Goal: Task Accomplishment & Management: Manage account settings

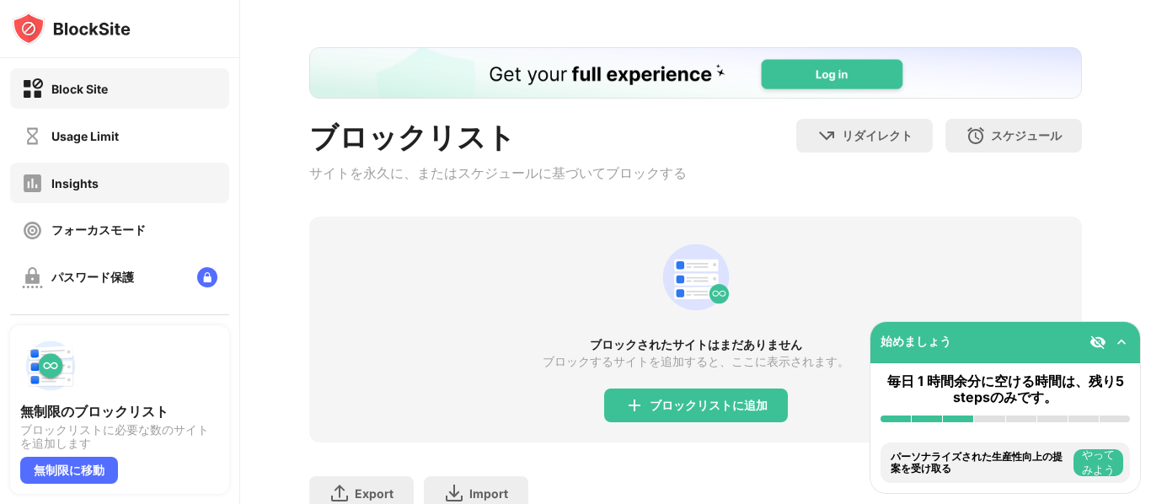
click at [125, 177] on div "Insights" at bounding box center [119, 183] width 219 height 40
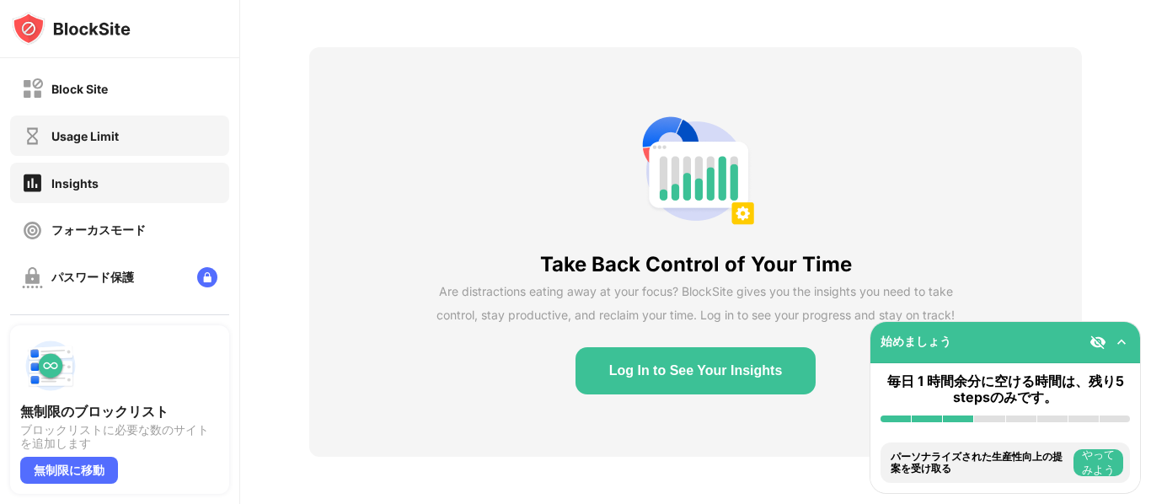
click at [131, 121] on div "Usage Limit" at bounding box center [119, 135] width 219 height 40
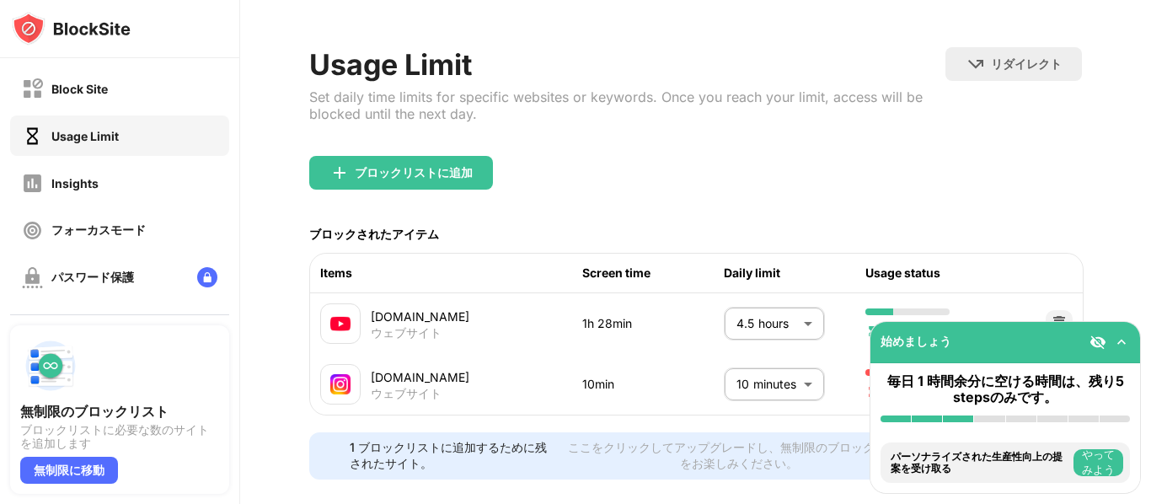
scroll to position [88, 0]
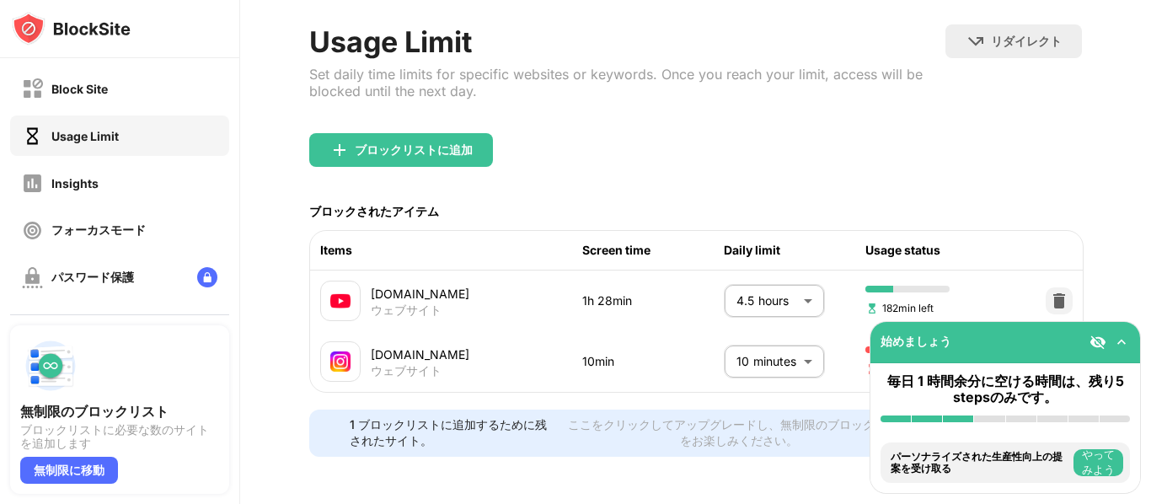
click at [768, 299] on body "Block Site Usage Limit Insights フォーカスモード パスワード保護 カスタムブロックページ 設定 情報 ブロッキング 他のデバイ…" at bounding box center [575, 252] width 1151 height 504
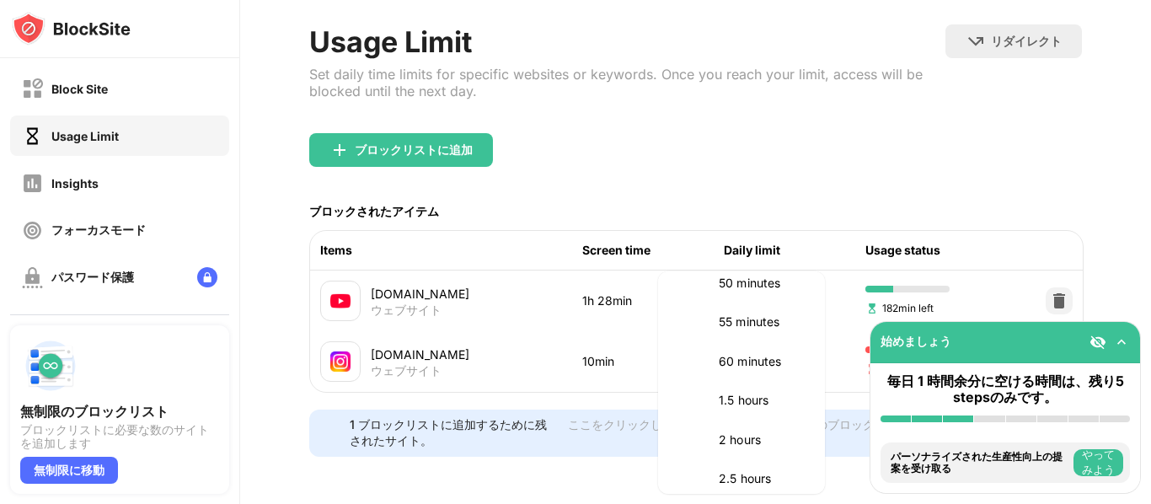
scroll to position [425, 0]
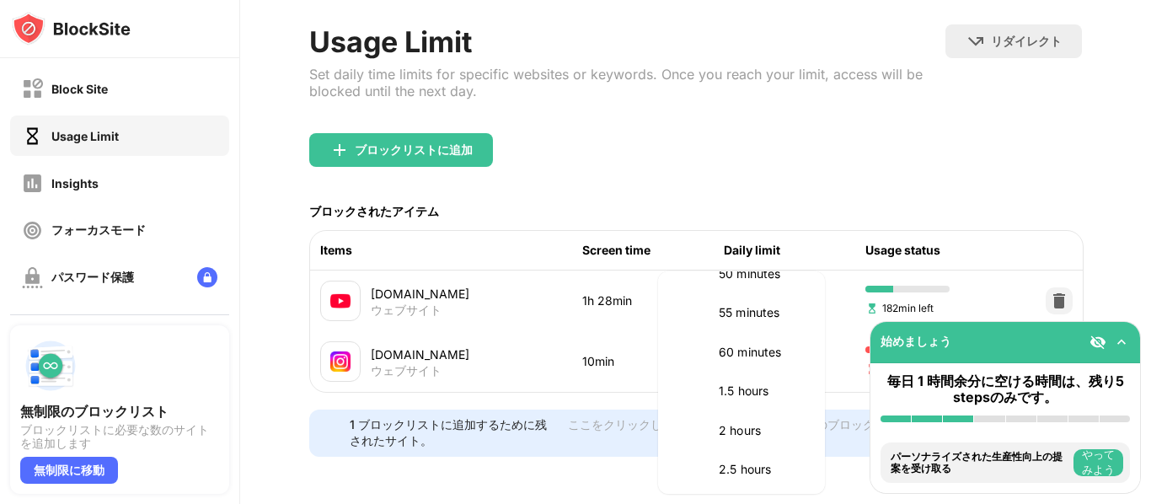
click at [731, 363] on li "60 minutes" at bounding box center [741, 352] width 147 height 39
type input "**"
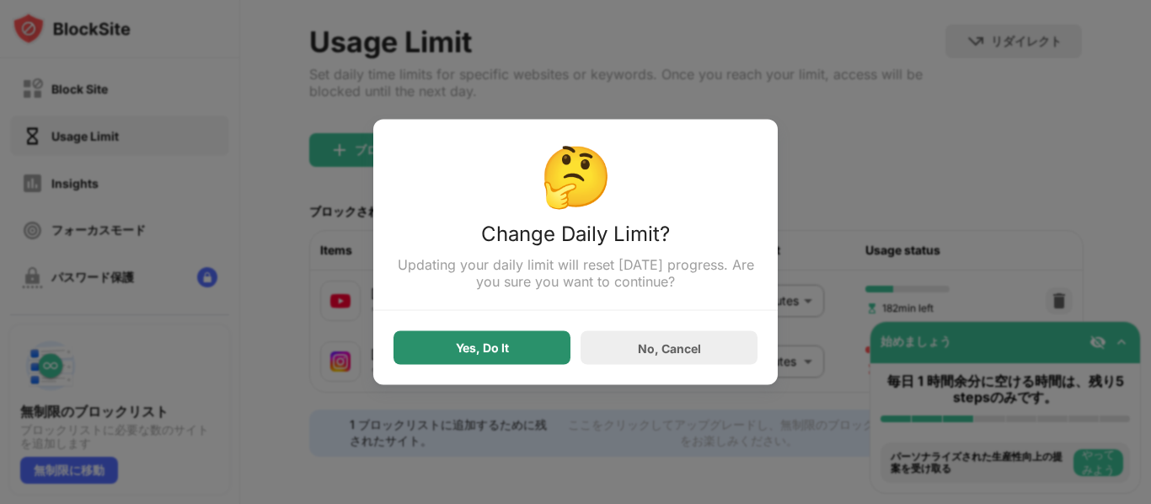
click at [458, 345] on div "Yes, Do It" at bounding box center [482, 347] width 53 height 13
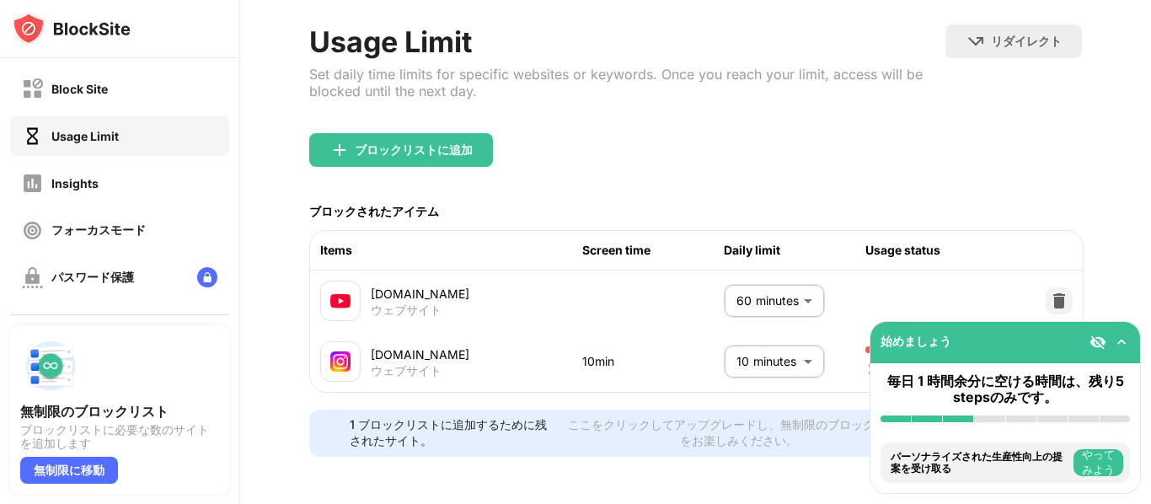
click at [747, 362] on body "Block Site Usage Limit Insights フォーカスモード パスワード保護 カスタムブロックページ 設定 情報 ブロッキング 他のデバイ…" at bounding box center [575, 252] width 1151 height 504
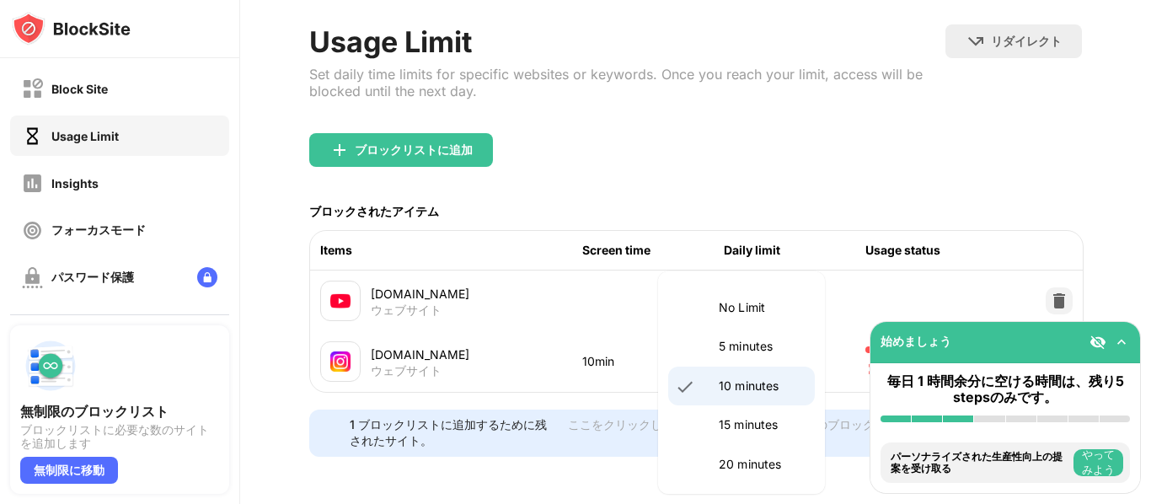
click at [752, 385] on p "10 minutes" at bounding box center [762, 386] width 86 height 19
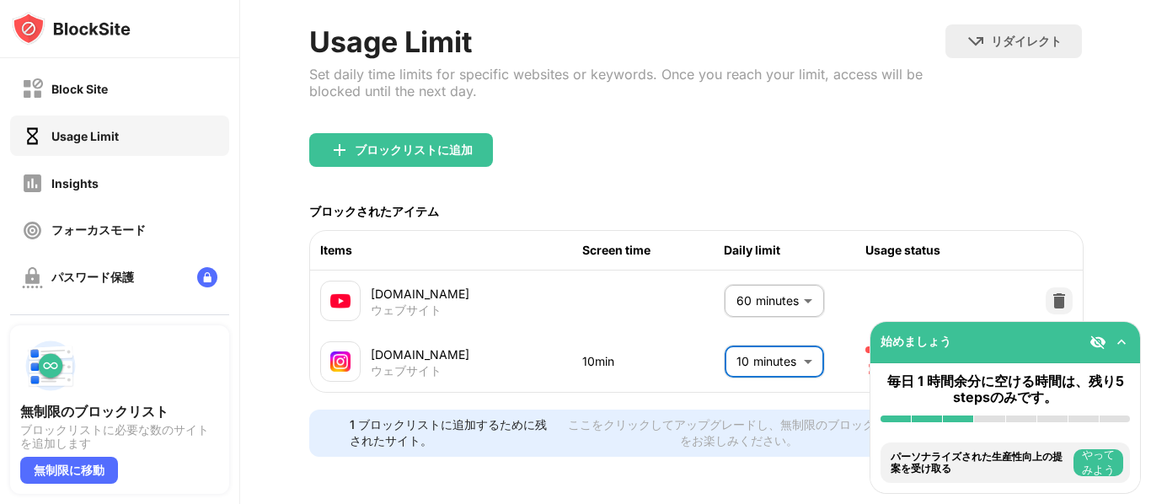
click at [779, 367] on body "Block Site Usage Limit Insights フォーカスモード パスワード保護 カスタムブロックページ 設定 情報 ブロッキング 他のデバイ…" at bounding box center [575, 252] width 1151 height 504
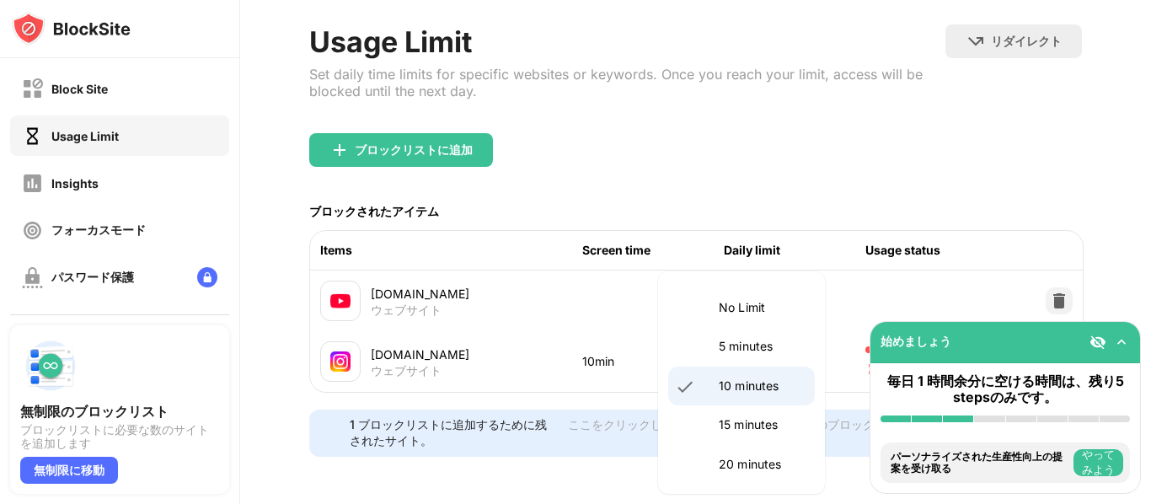
click at [744, 424] on p "15 minutes" at bounding box center [762, 424] width 86 height 19
type input "**"
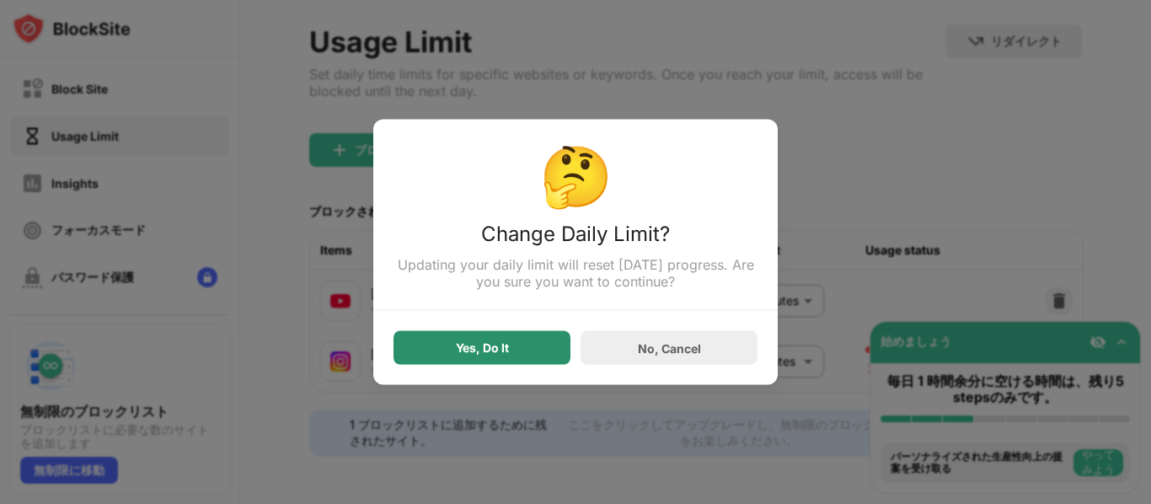
click at [534, 348] on div "Yes, Do It" at bounding box center [481, 348] width 177 height 34
